Goal: Transaction & Acquisition: Purchase product/service

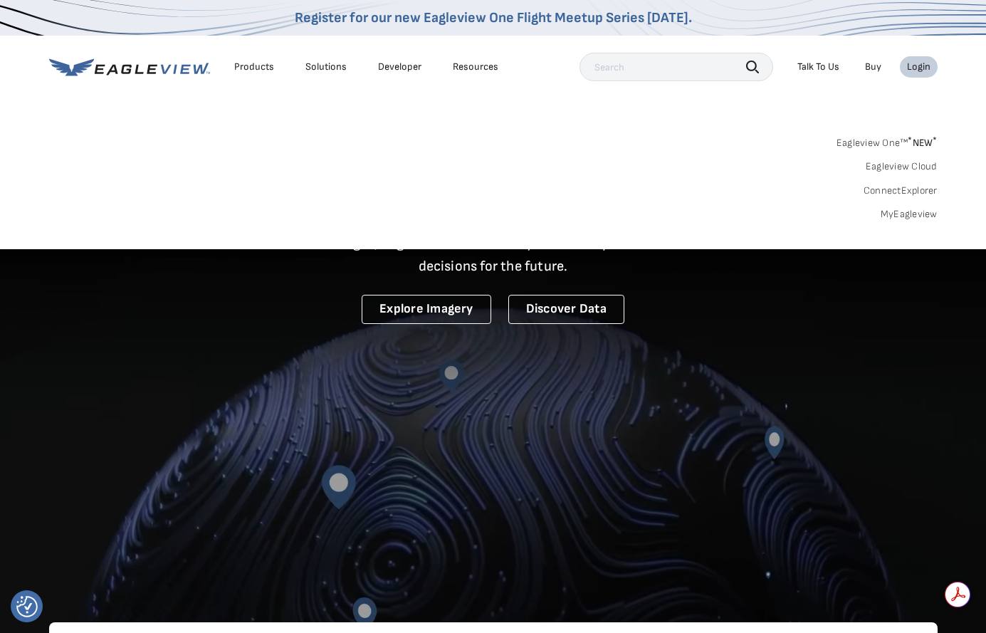
click at [914, 210] on link "MyEagleview" at bounding box center [909, 214] width 57 height 13
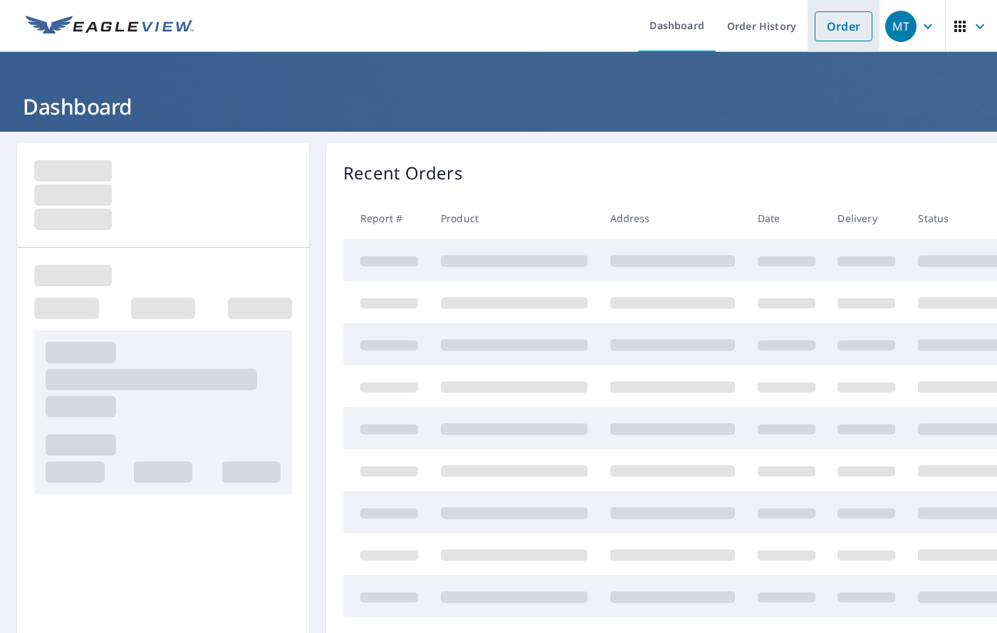
click at [815, 31] on link "Order" at bounding box center [844, 26] width 58 height 30
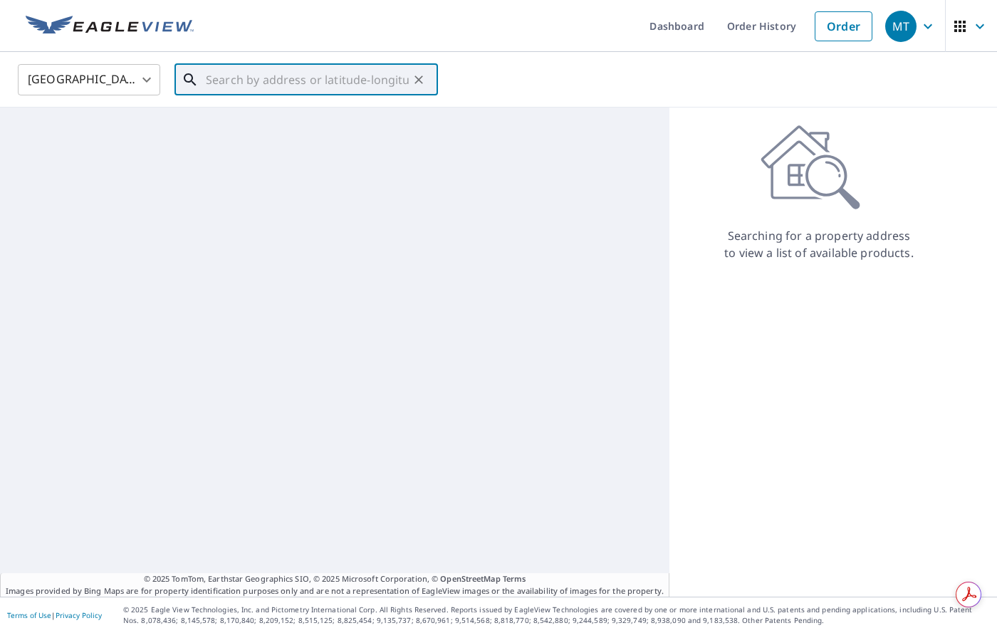
click at [220, 73] on input "text" at bounding box center [307, 80] width 203 height 40
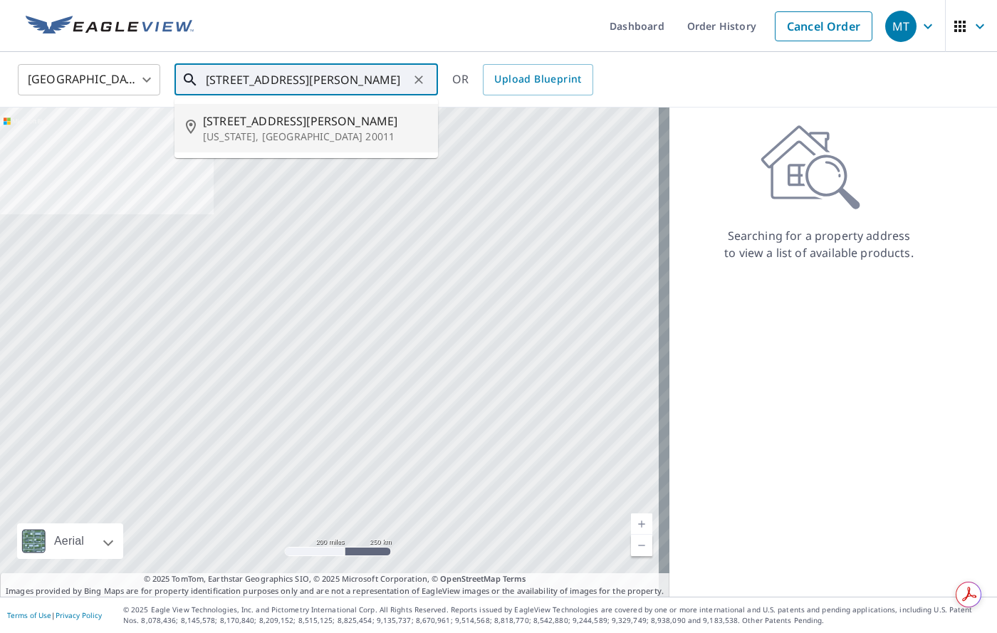
click at [269, 133] on p "[US_STATE], [GEOGRAPHIC_DATA] 20011" at bounding box center [315, 137] width 224 height 14
type input "[STREET_ADDRESS][PERSON_NAME][US_STATE]"
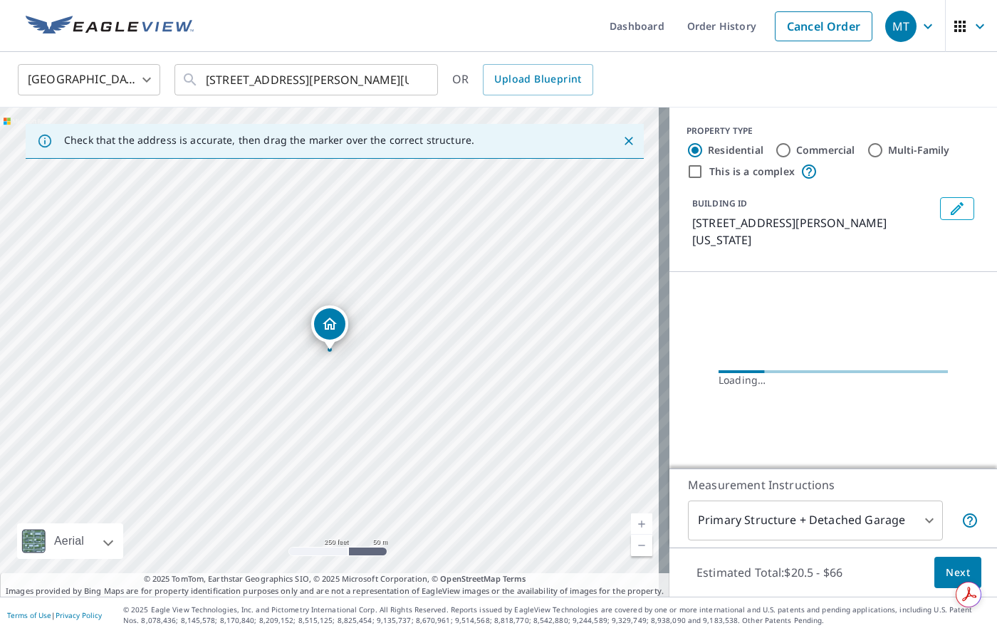
click at [947, 566] on span "Next" at bounding box center [958, 573] width 24 height 18
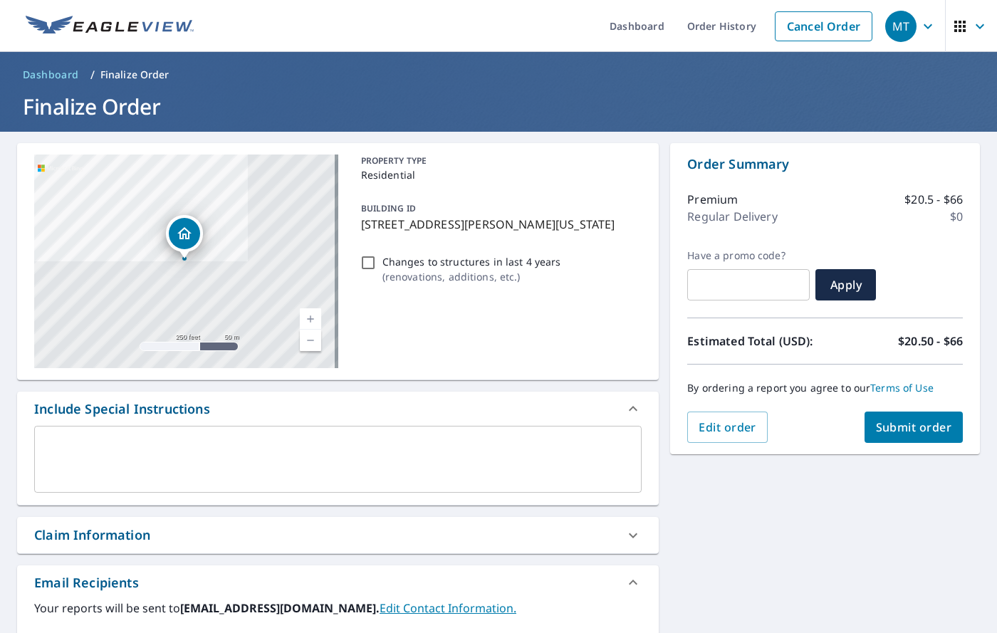
scroll to position [301, 0]
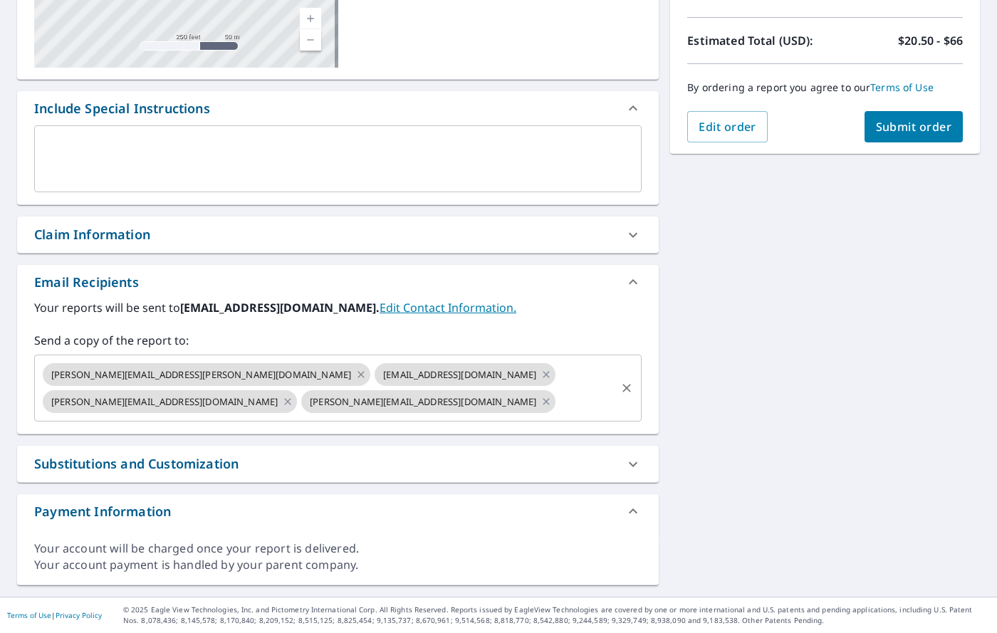
click at [355, 370] on icon at bounding box center [360, 375] width 11 height 16
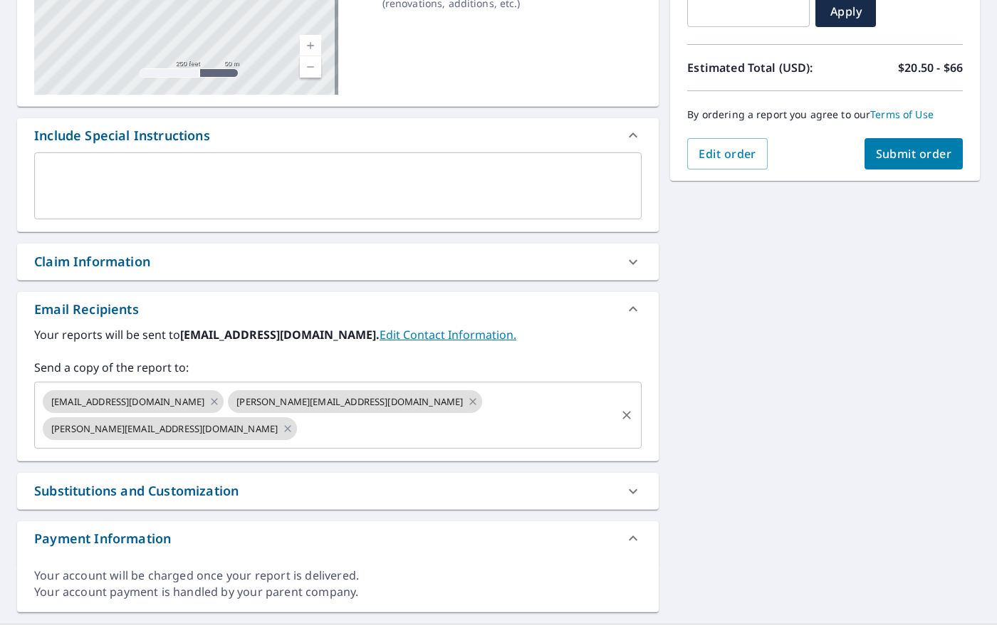
click at [467, 397] on icon at bounding box center [472, 402] width 11 height 16
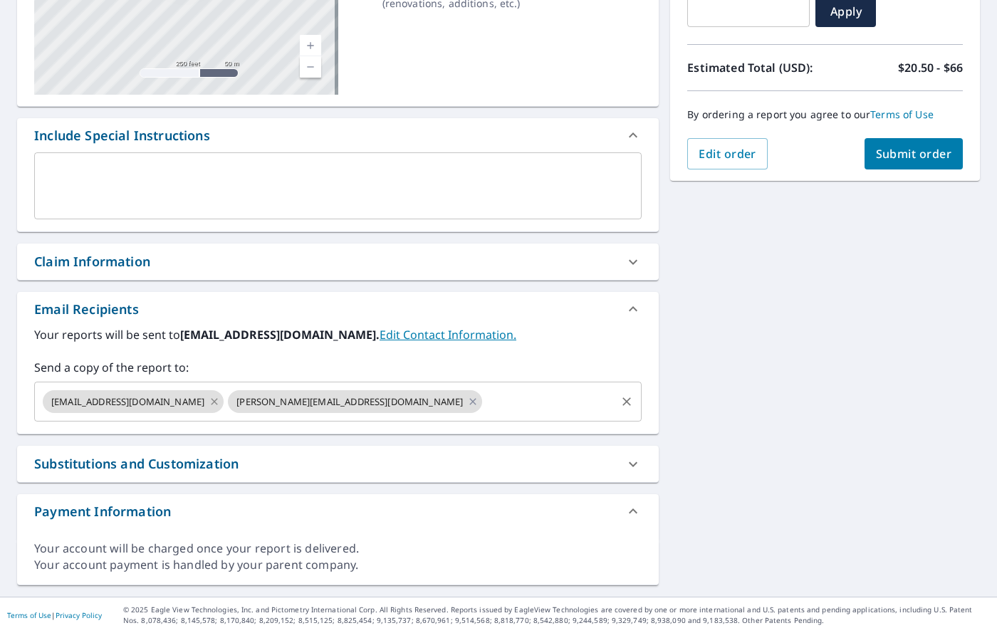
click at [209, 402] on icon at bounding box center [214, 402] width 11 height 16
click at [282, 405] on icon at bounding box center [287, 402] width 11 height 16
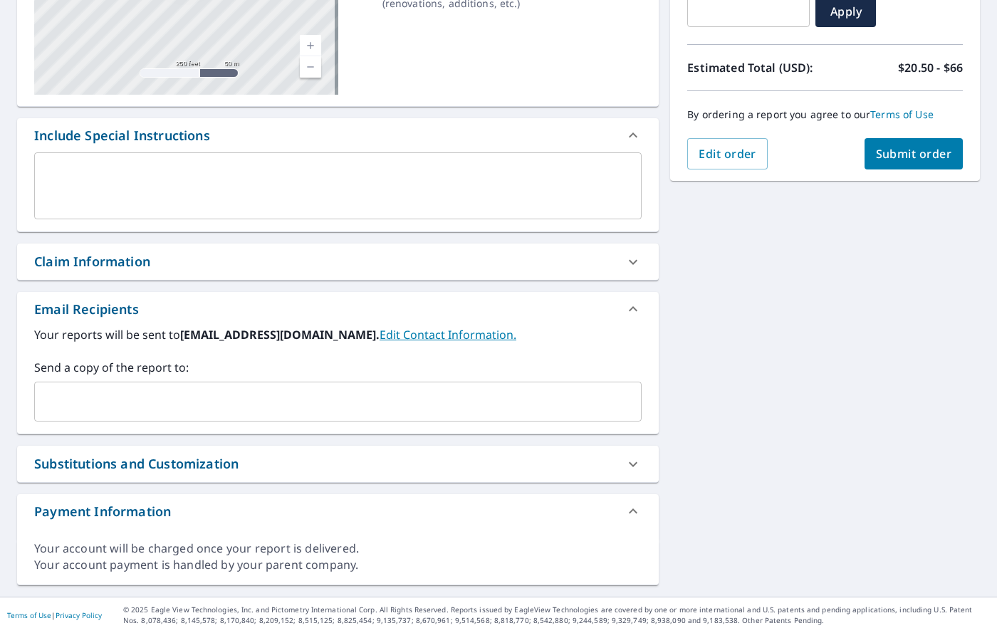
click at [103, 402] on input "text" at bounding box center [327, 401] width 573 height 27
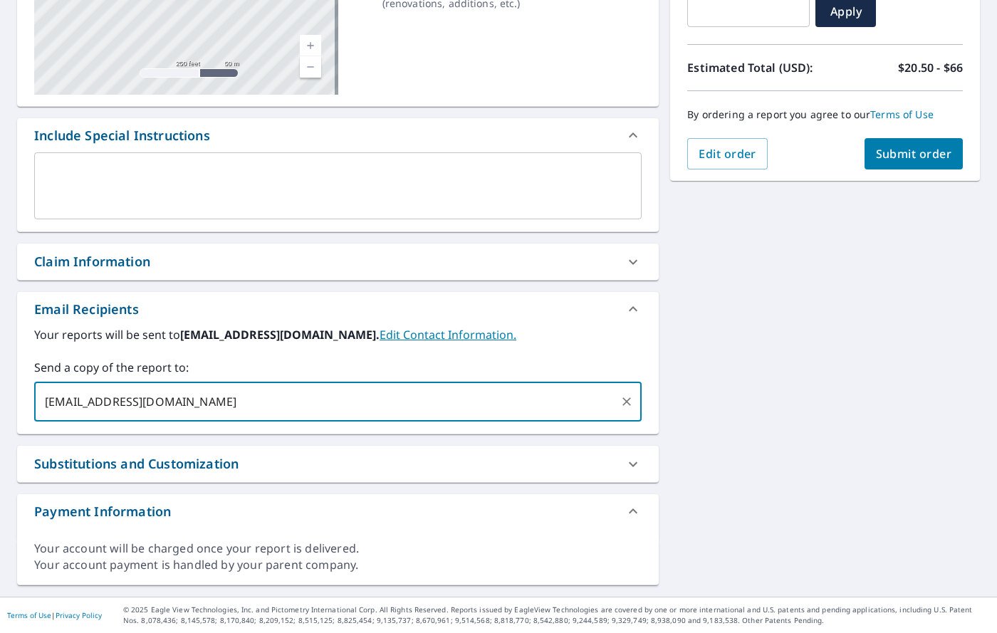
type input "[EMAIL_ADDRESS][DOMAIN_NAME]"
click at [876, 149] on span "Submit order" at bounding box center [914, 154] width 76 height 16
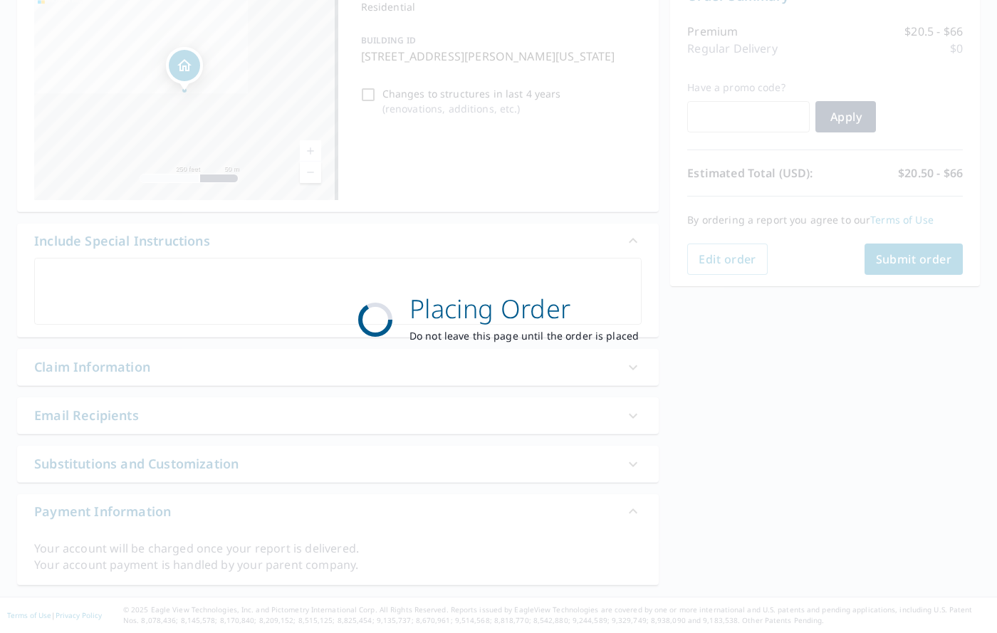
scroll to position [168, 0]
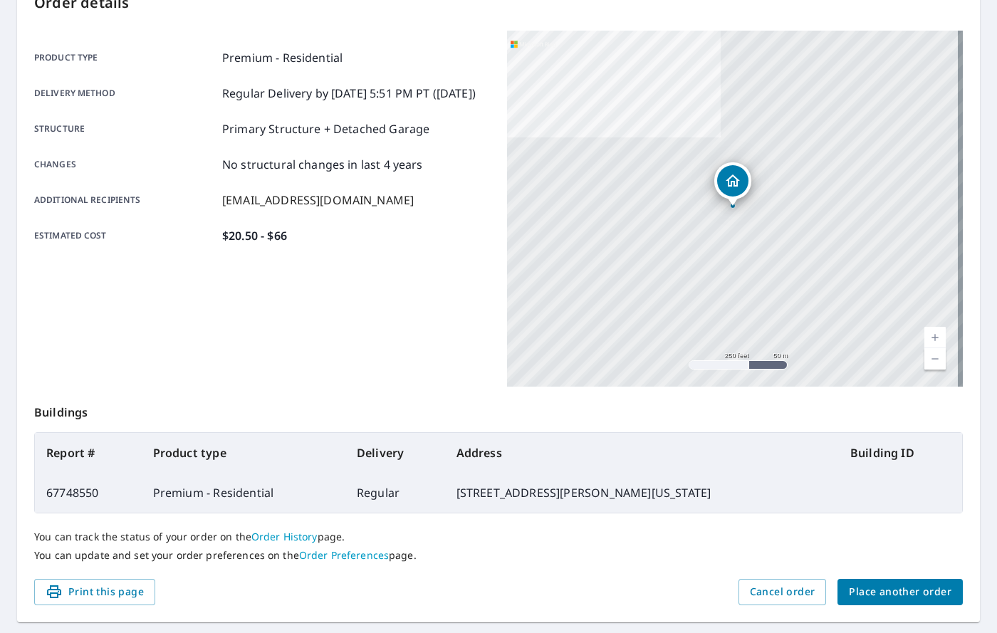
click at [916, 599] on span "Place another order" at bounding box center [900, 592] width 103 height 18
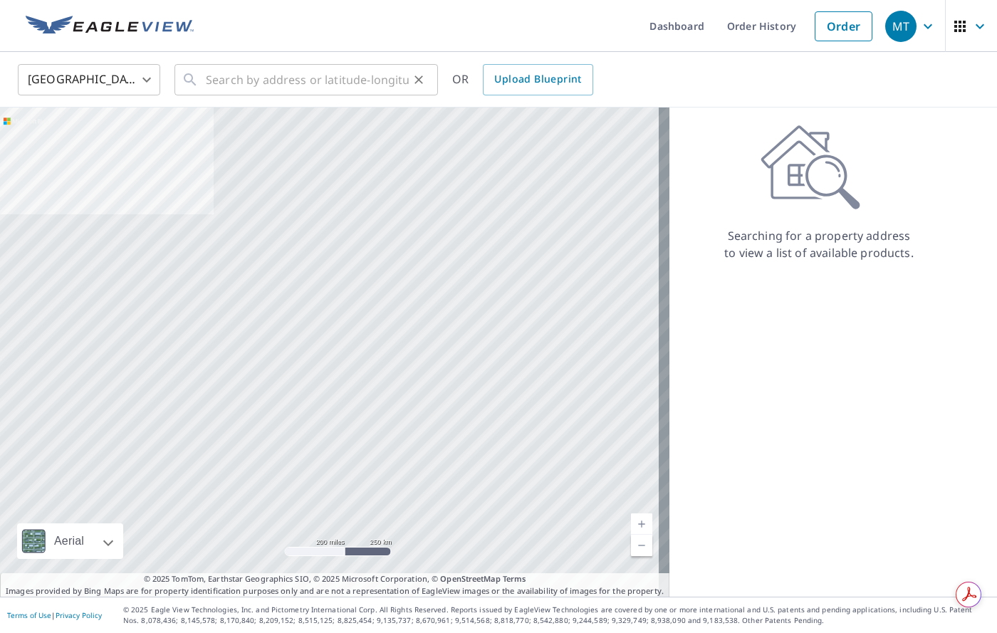
click at [194, 77] on icon at bounding box center [190, 79] width 17 height 17
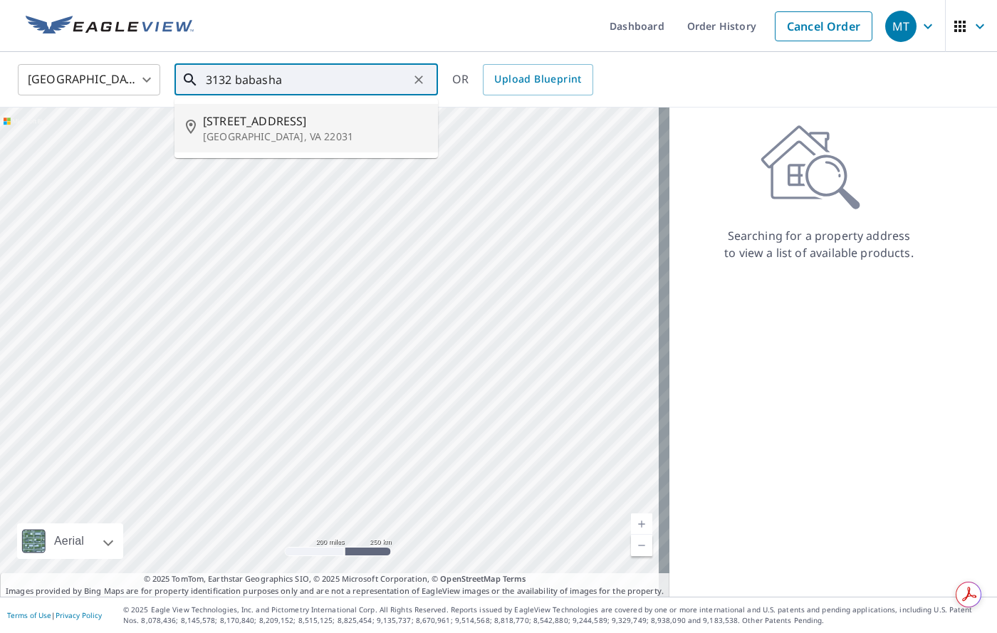
click at [206, 126] on span "[STREET_ADDRESS]" at bounding box center [315, 121] width 224 height 17
type input "[STREET_ADDRESS]"
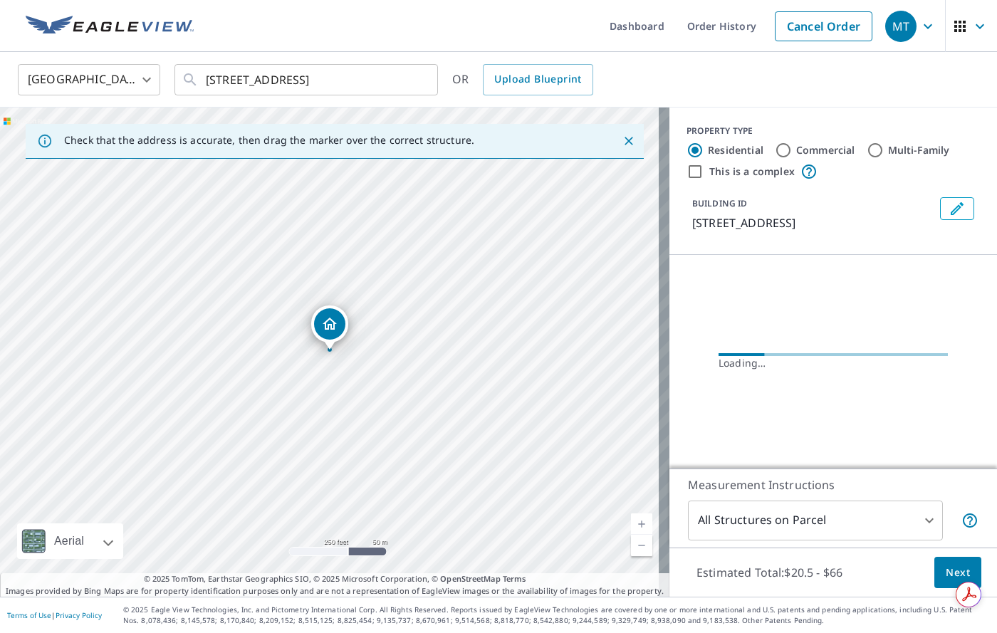
click at [962, 570] on button "Next" at bounding box center [957, 573] width 47 height 32
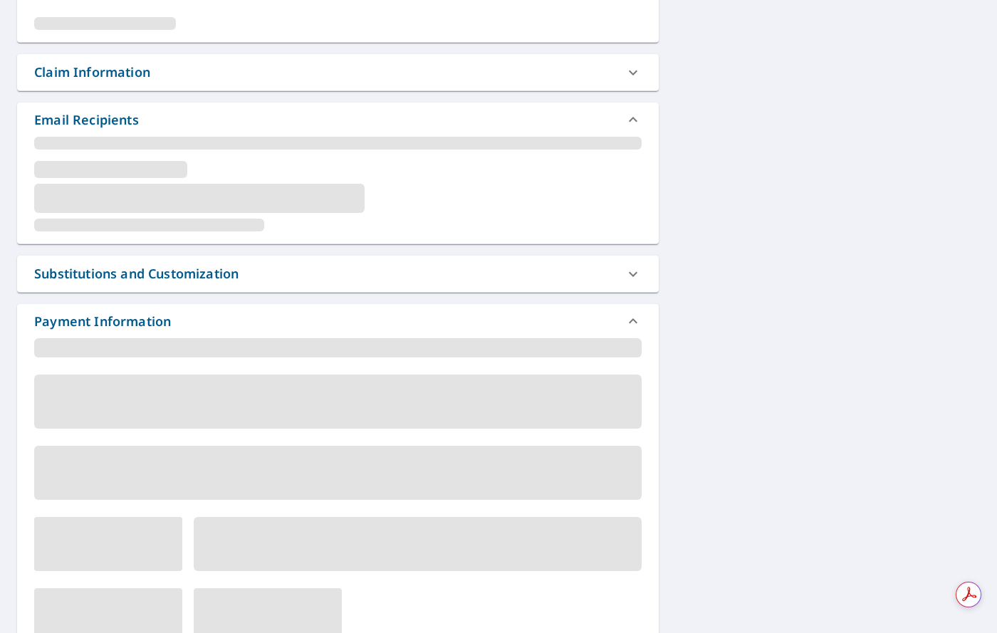
scroll to position [301, 0]
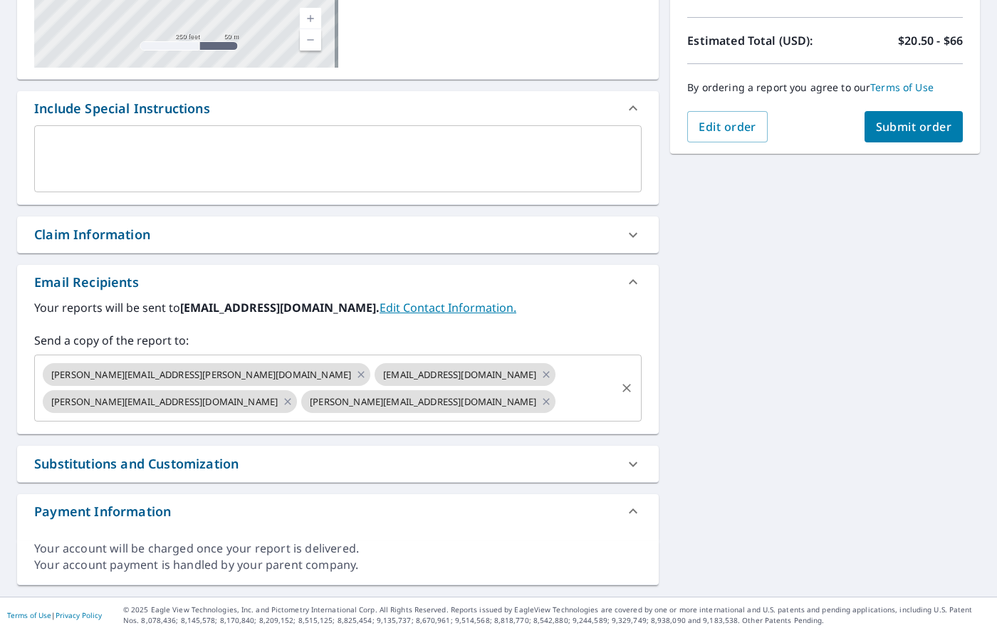
click at [541, 402] on icon at bounding box center [546, 402] width 11 height 16
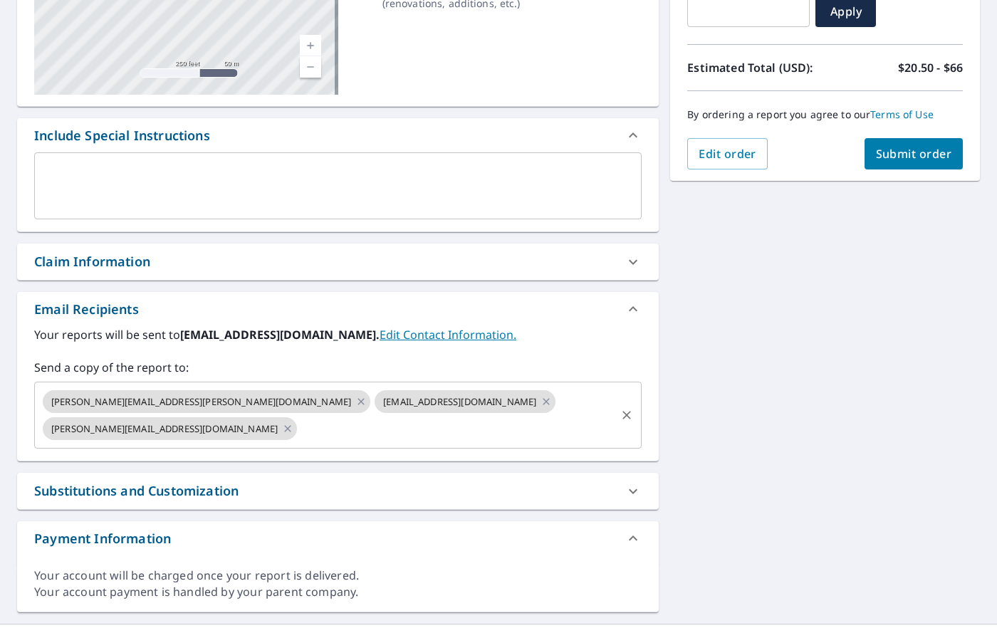
click at [214, 400] on div "[PERSON_NAME][EMAIL_ADDRESS][PERSON_NAME][DOMAIN_NAME]" at bounding box center [207, 401] width 328 height 23
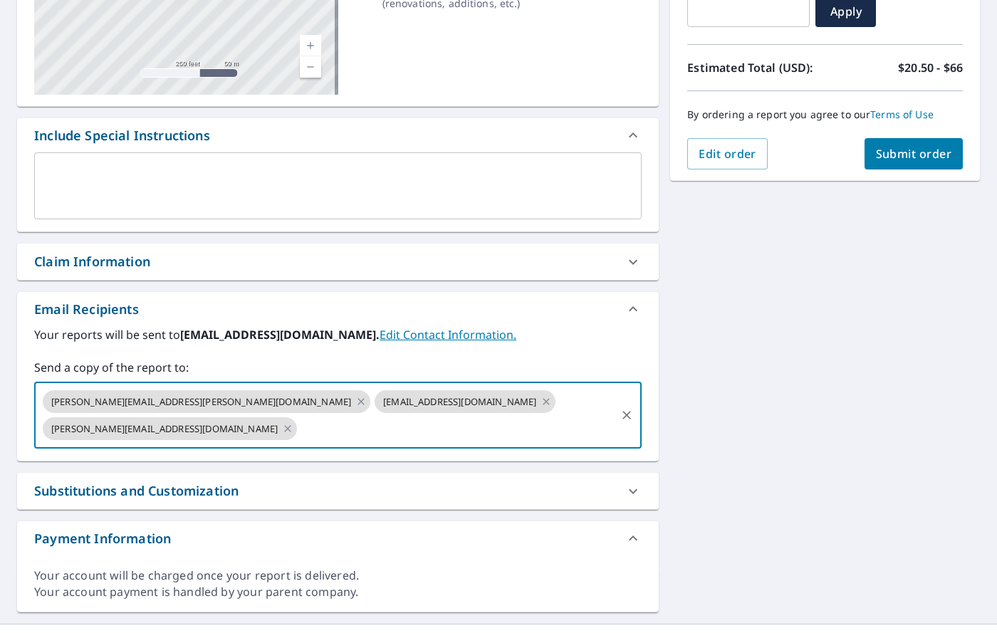
click at [541, 397] on icon at bounding box center [546, 402] width 11 height 16
click at [297, 417] on div "[PERSON_NAME][EMAIL_ADDRESS][DOMAIN_NAME]" at bounding box center [170, 428] width 254 height 23
click at [355, 409] on icon at bounding box center [360, 402] width 11 height 16
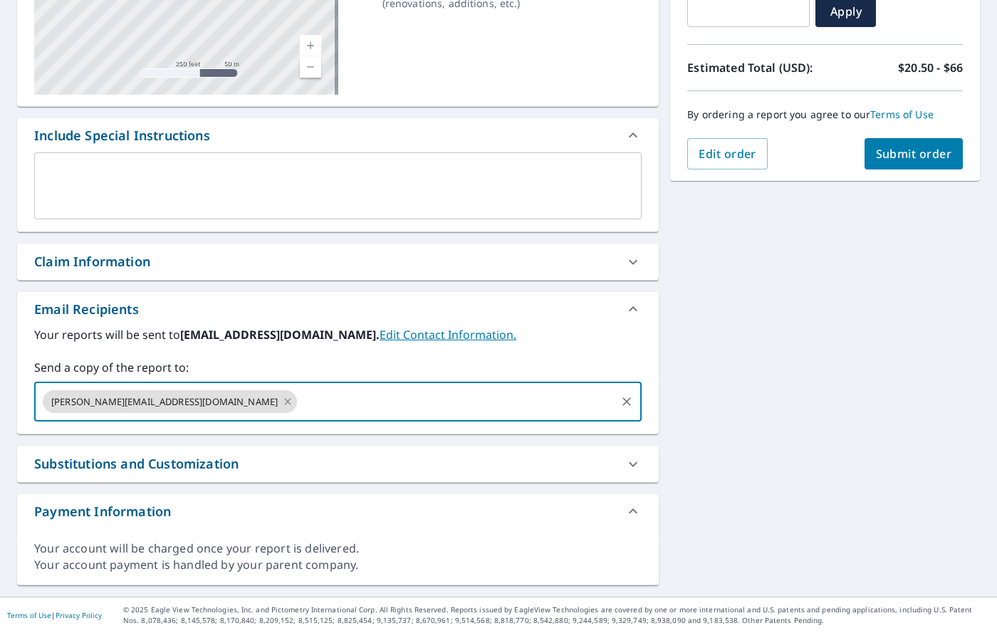
click at [282, 404] on icon at bounding box center [287, 402] width 11 height 16
click at [82, 413] on input "text" at bounding box center [327, 401] width 573 height 27
type input "[EMAIL_ADDRESS][DOMAIN_NAME]"
click at [903, 150] on span "Submit order" at bounding box center [914, 154] width 76 height 16
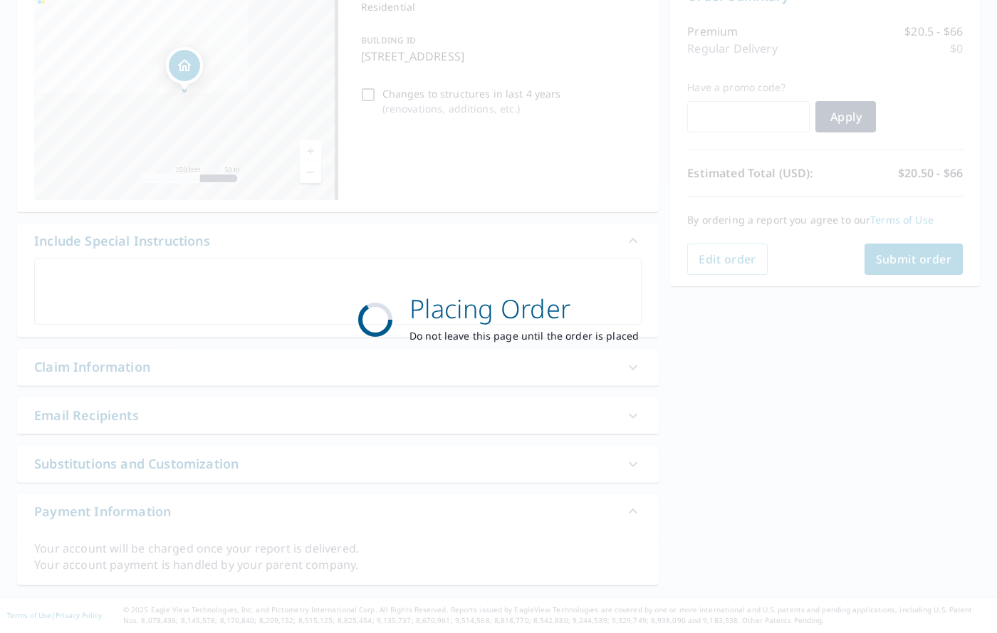
scroll to position [168, 0]
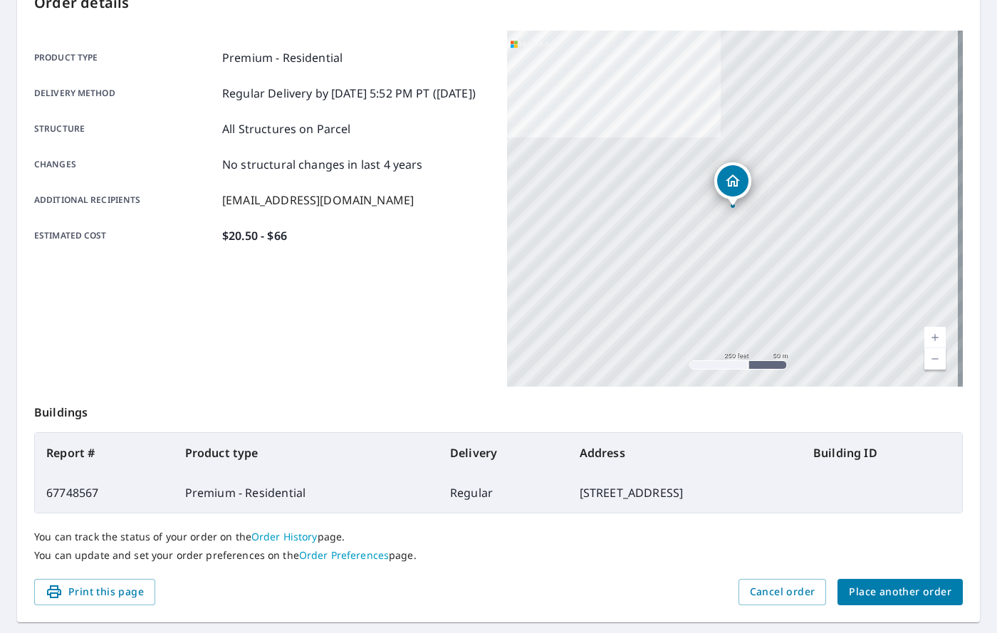
click at [907, 594] on span "Place another order" at bounding box center [900, 592] width 103 height 18
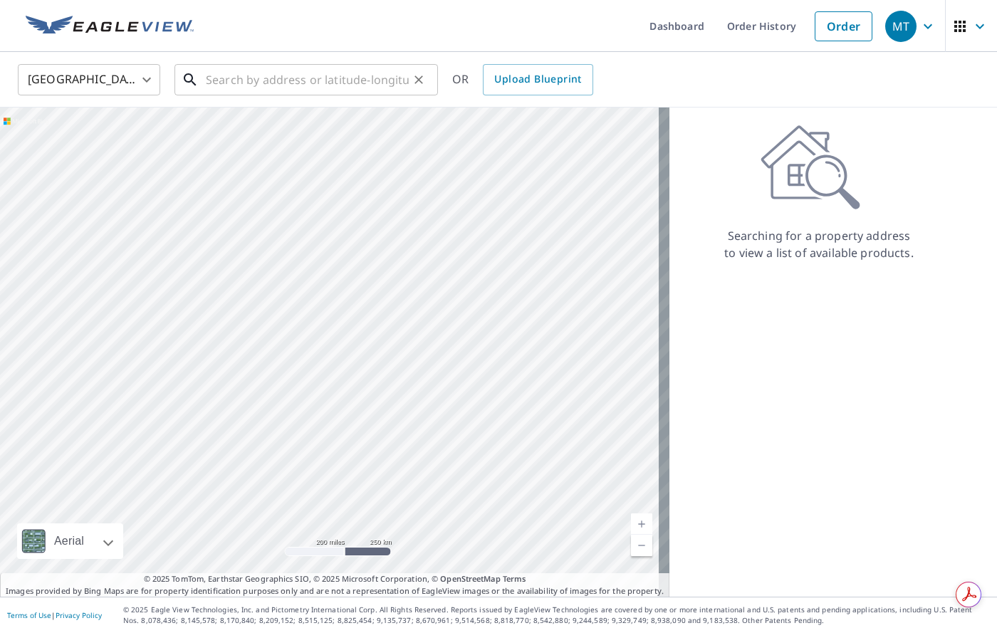
click at [213, 83] on input "text" at bounding box center [307, 80] width 203 height 40
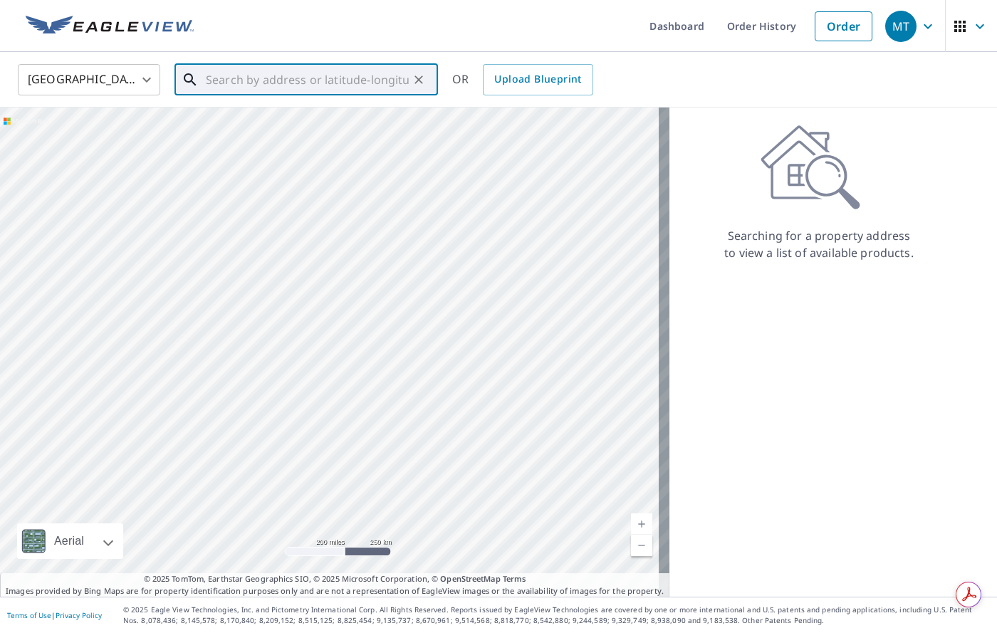
type input "3"
click at [233, 125] on span "[STREET_ADDRESS]" at bounding box center [315, 121] width 224 height 17
type input "[STREET_ADDRESS][PERSON_NAME]"
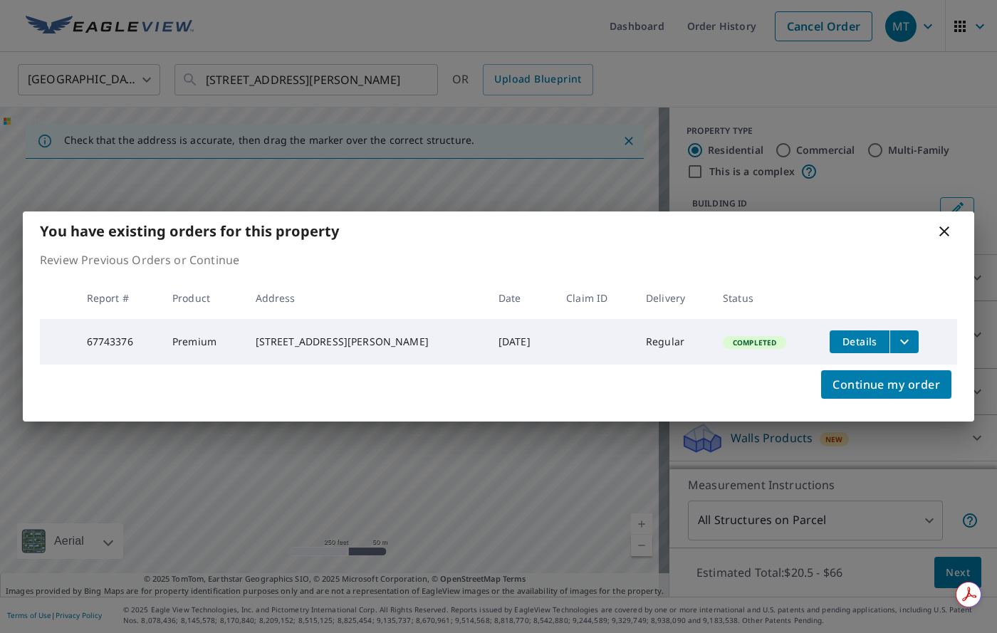
click at [955, 572] on div "You have existing orders for this property Review Previous Orders or Continue R…" at bounding box center [498, 316] width 997 height 633
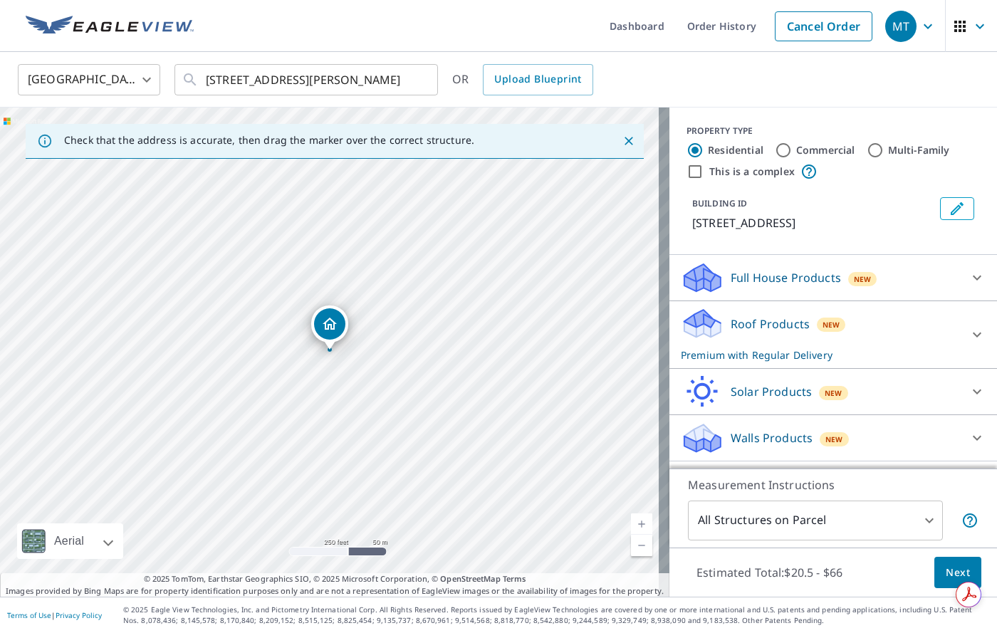
click at [946, 565] on span "Next" at bounding box center [958, 573] width 24 height 18
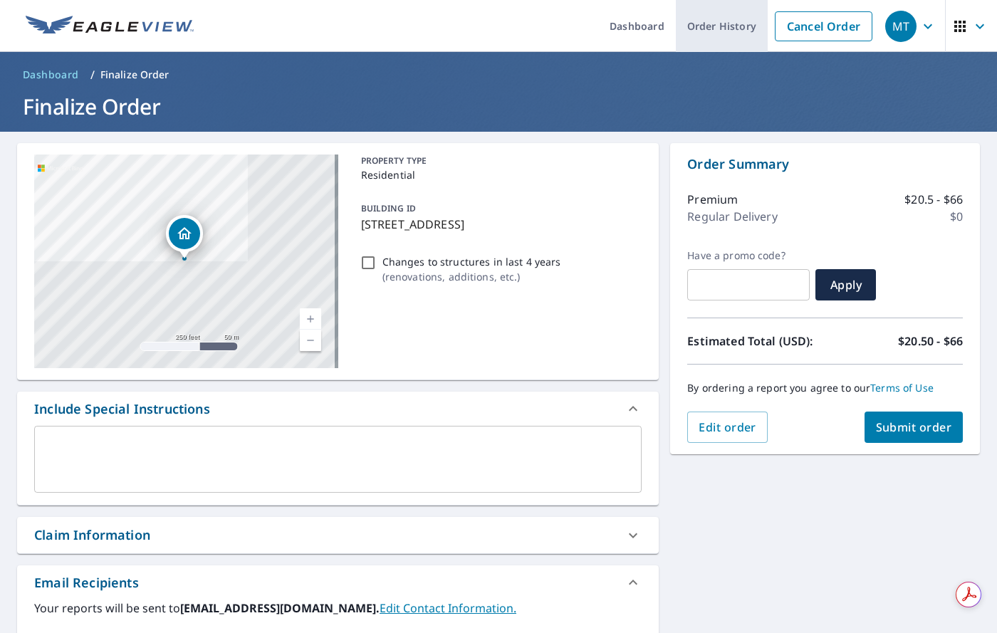
click at [719, 17] on link "Order History" at bounding box center [722, 26] width 92 height 52
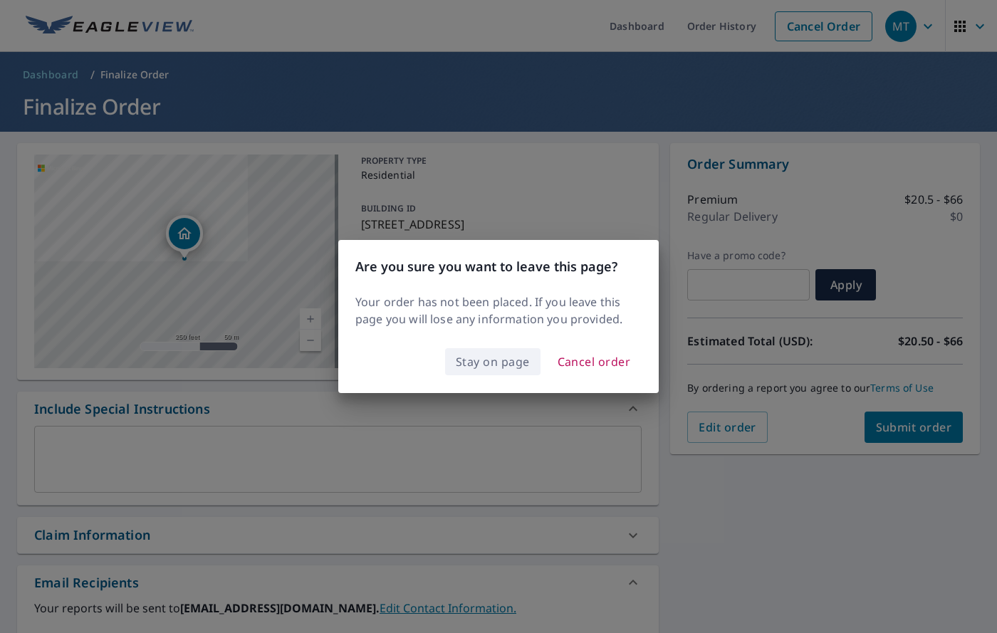
click at [506, 362] on span "Stay on page" at bounding box center [493, 362] width 74 height 20
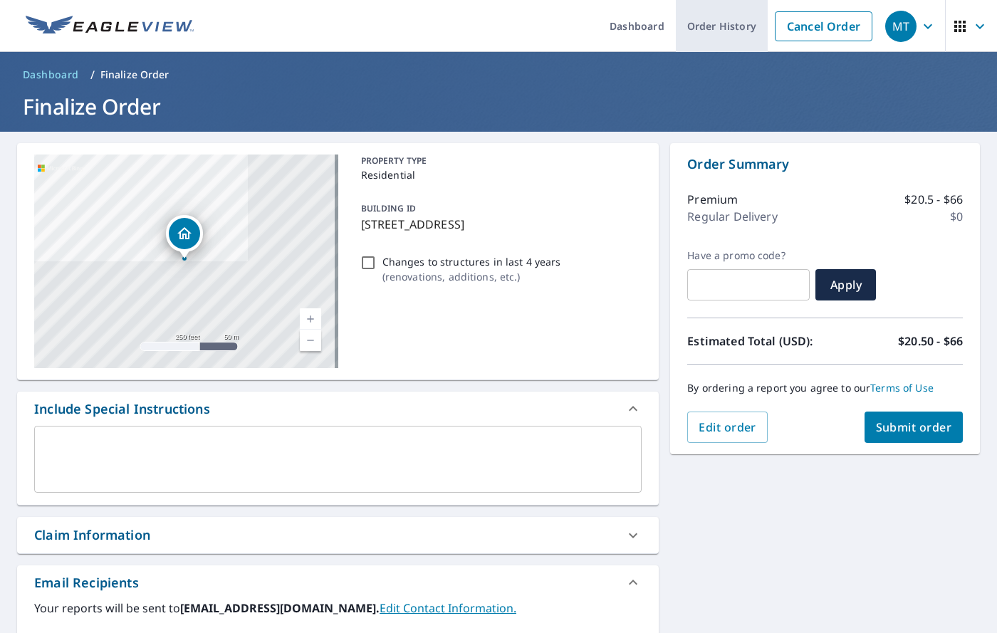
click at [707, 26] on link "Order History" at bounding box center [722, 26] width 92 height 52
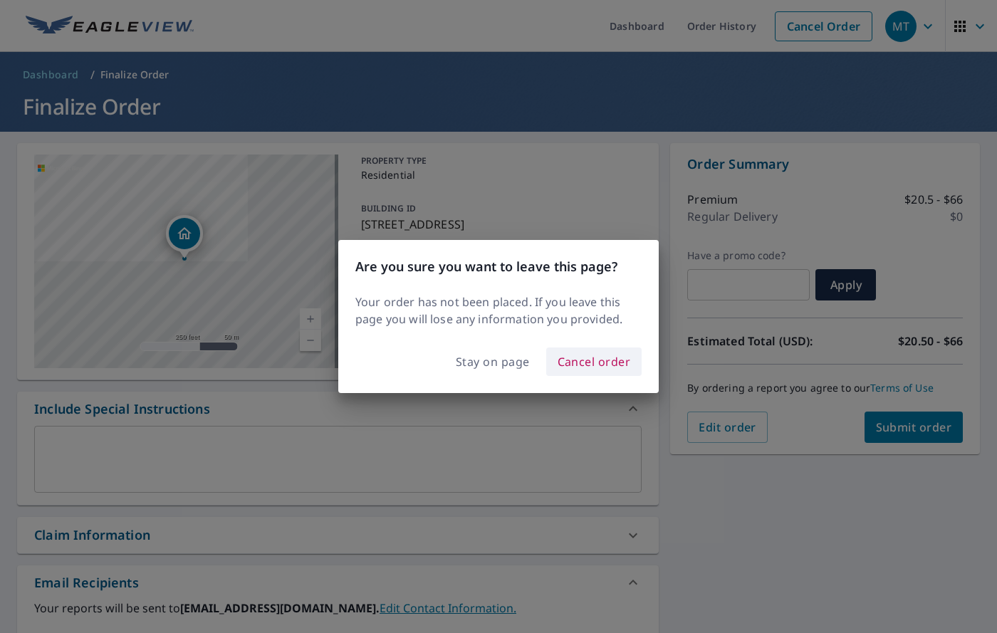
click at [577, 360] on span "Cancel order" at bounding box center [594, 362] width 73 height 20
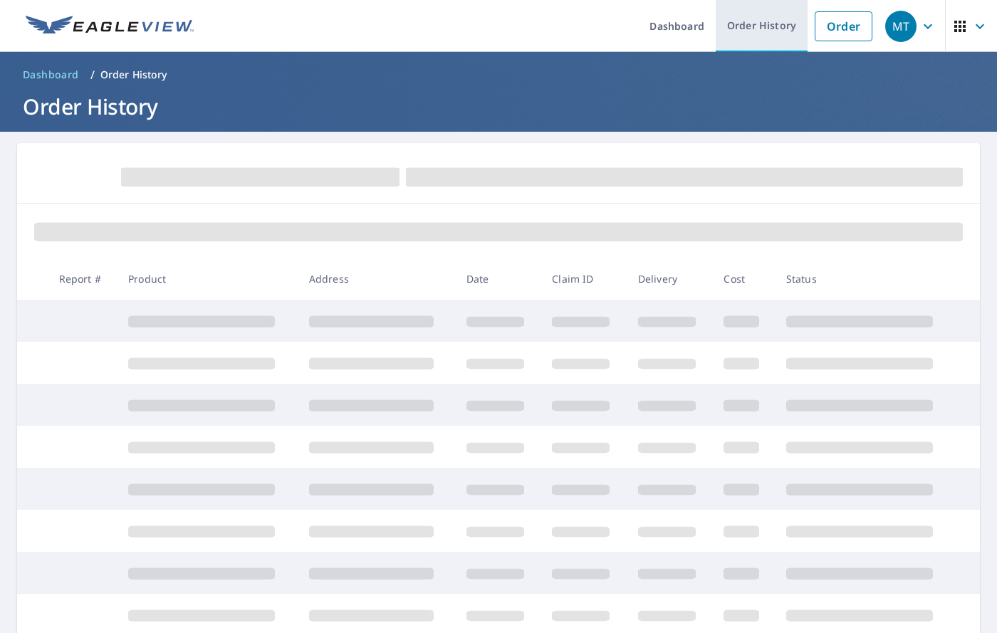
click at [739, 21] on link "Order History" at bounding box center [762, 26] width 92 height 52
